Goal: Register for event/course

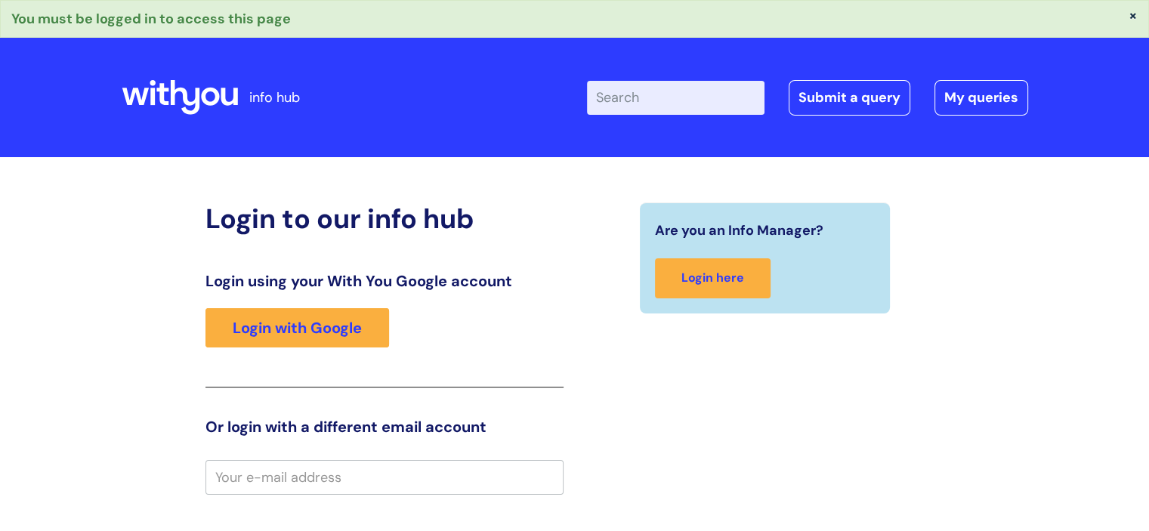
click at [309, 294] on div "Login using your With You Google account Login with Google" at bounding box center [385, 330] width 358 height 116
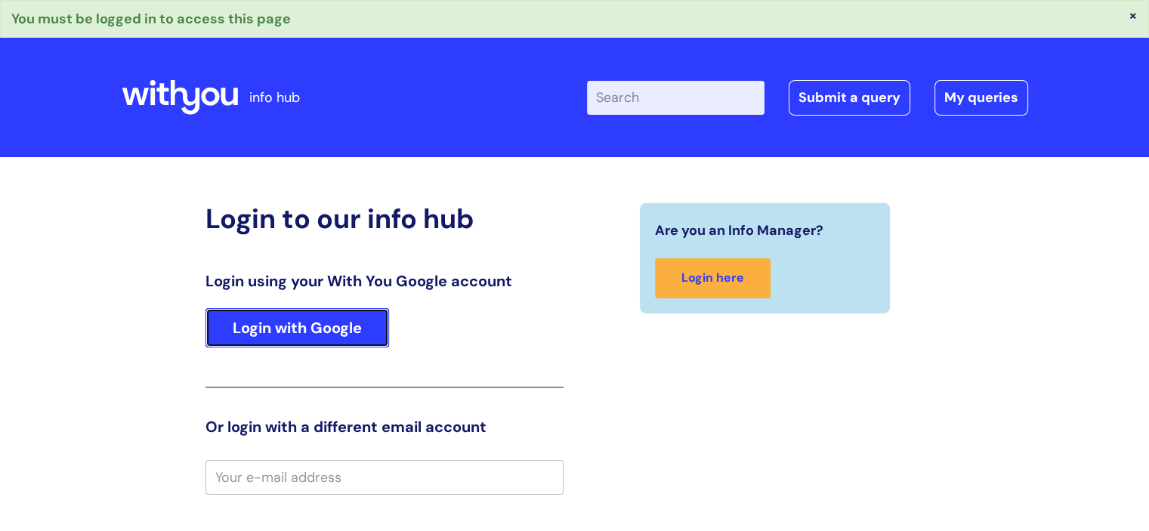
click at [302, 320] on link "Login with Google" at bounding box center [298, 327] width 184 height 39
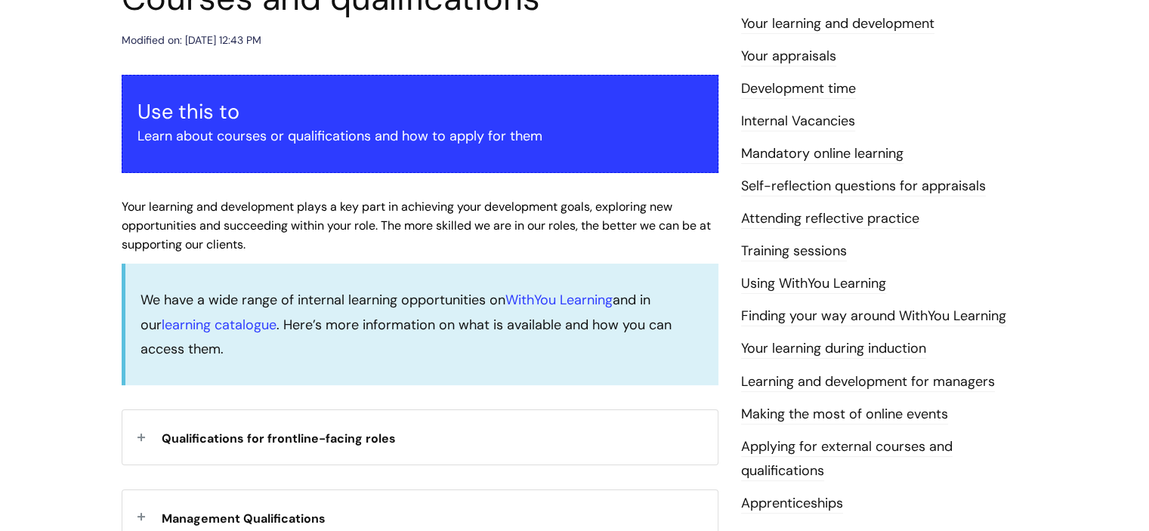
scroll to position [348, 0]
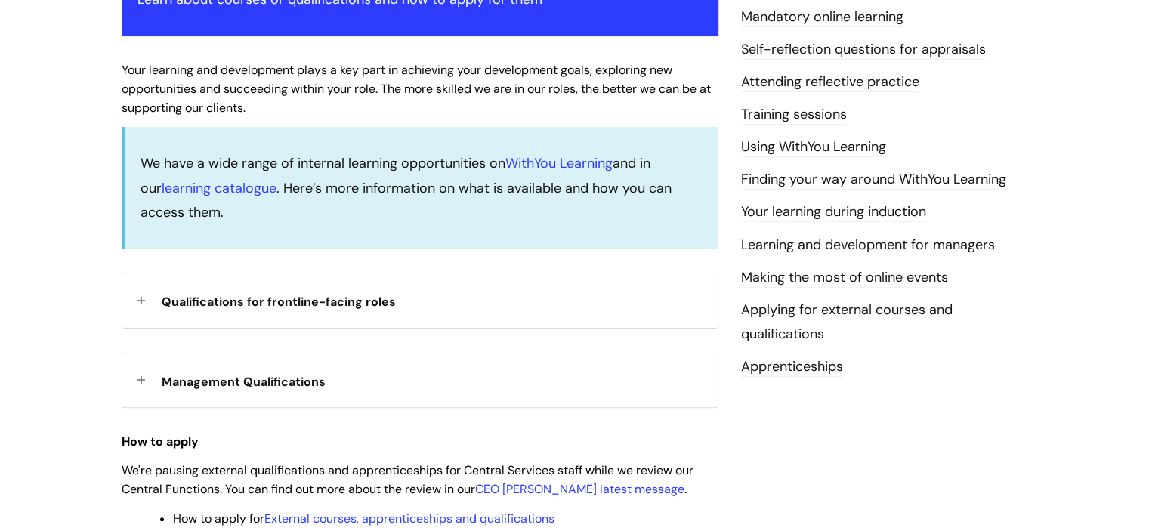
click at [230, 389] on strong "Management Qualifications" at bounding box center [244, 380] width 164 height 23
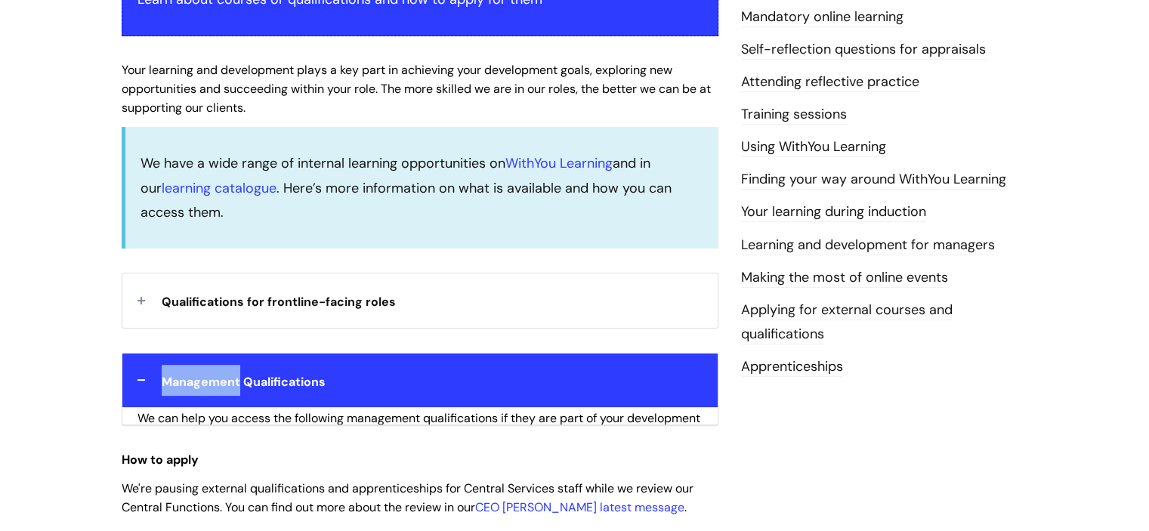
click at [230, 389] on strong "Management Qualifications" at bounding box center [244, 380] width 164 height 23
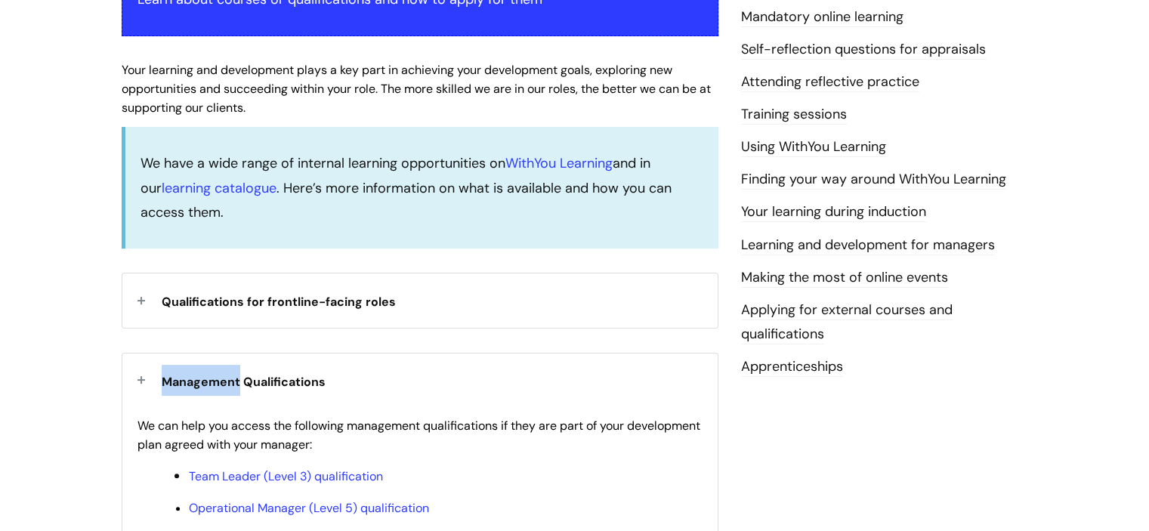
scroll to position [481, 0]
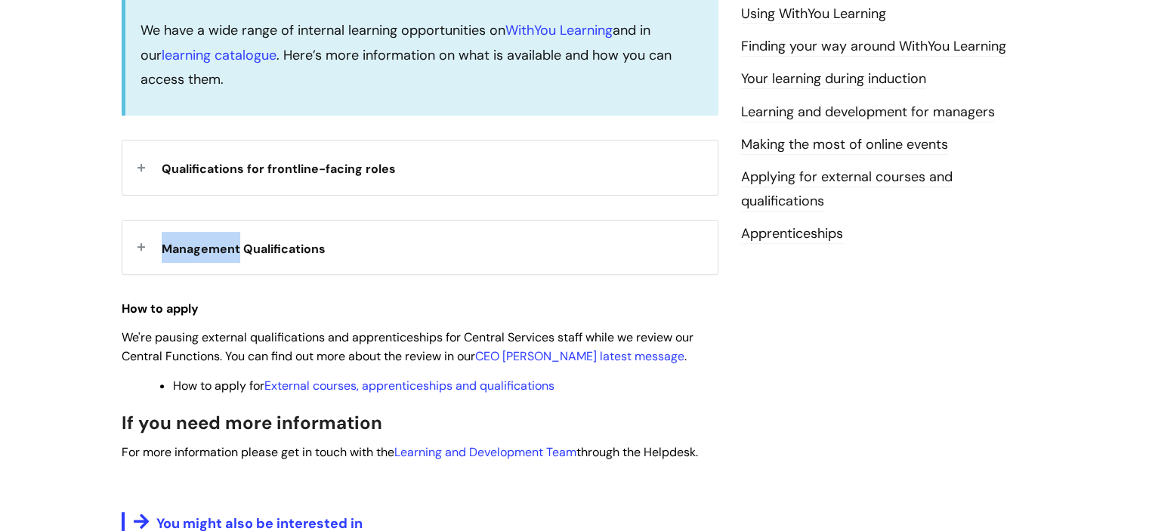
click at [221, 256] on strong "Management Qualifications" at bounding box center [244, 247] width 164 height 23
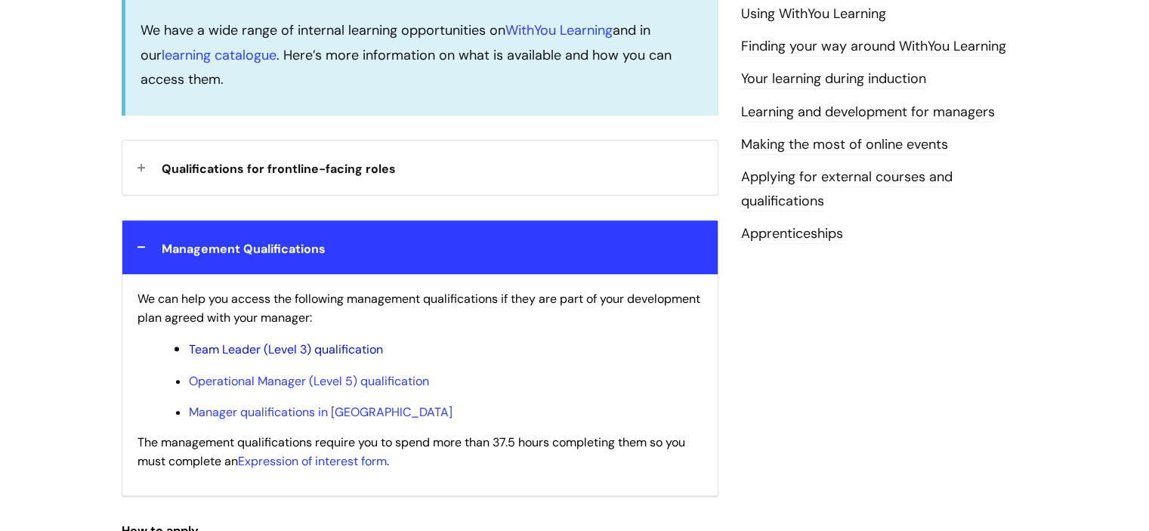
click at [323, 350] on link "Team Leader (Level 3) qualification" at bounding box center [286, 350] width 194 height 16
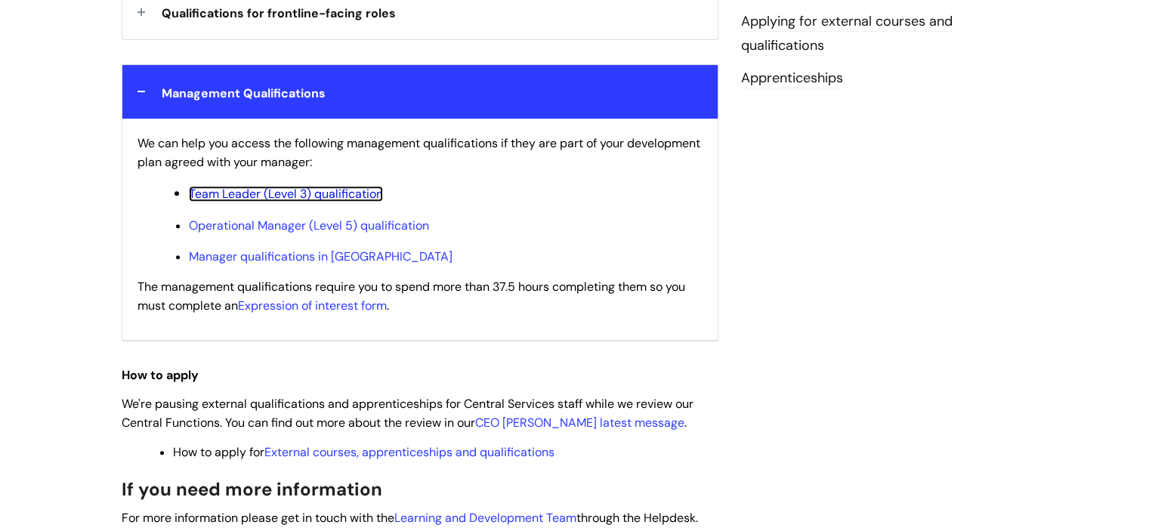
scroll to position [635, 0]
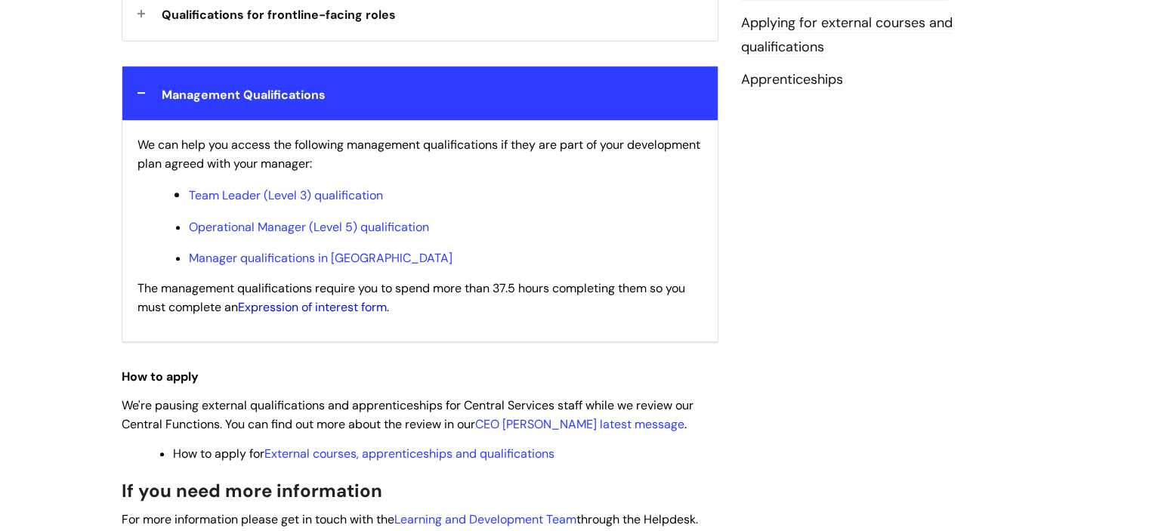
click at [260, 311] on link "Expression of interest form" at bounding box center [312, 307] width 149 height 16
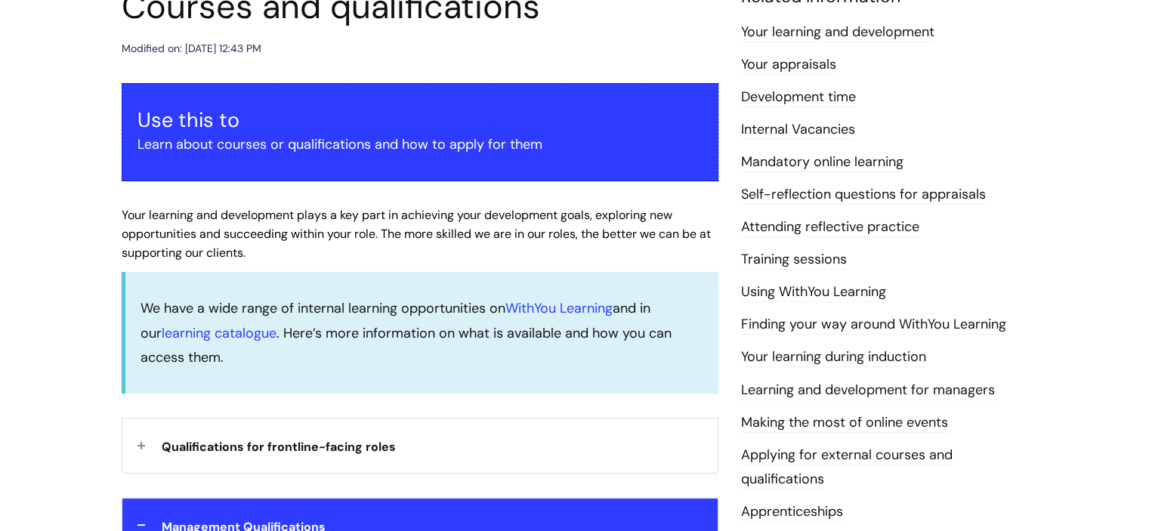
scroll to position [251, 0]
